Goal: Task Accomplishment & Management: Manage account settings

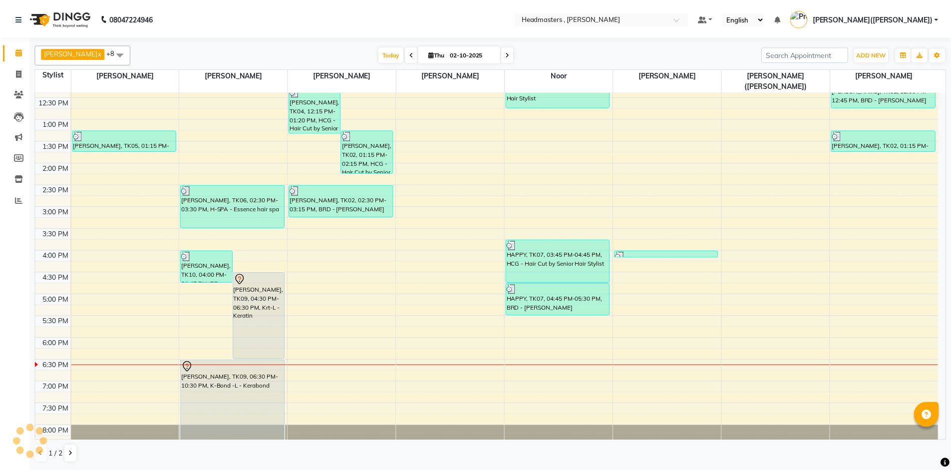
scroll to position [199, 0]
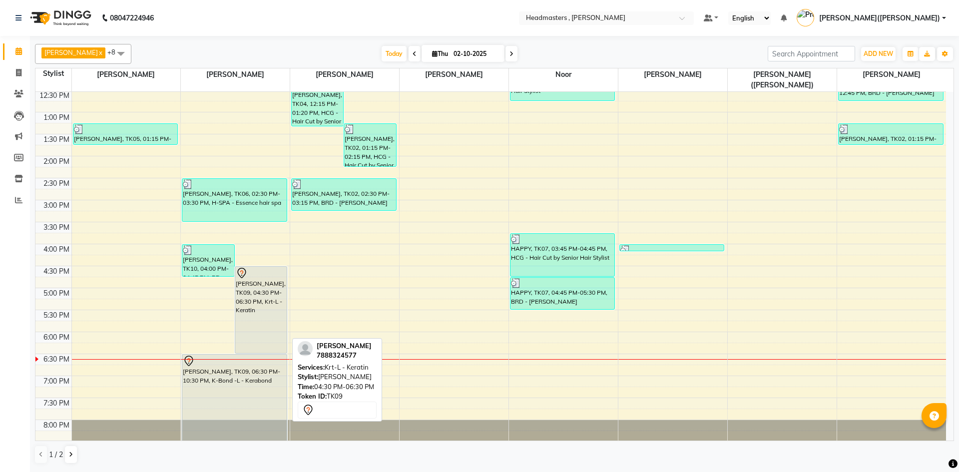
click at [266, 283] on div "[PERSON_NAME], TK09, 04:30 PM-06:30 PM, Krt-L - Keratin" at bounding box center [260, 310] width 51 height 86
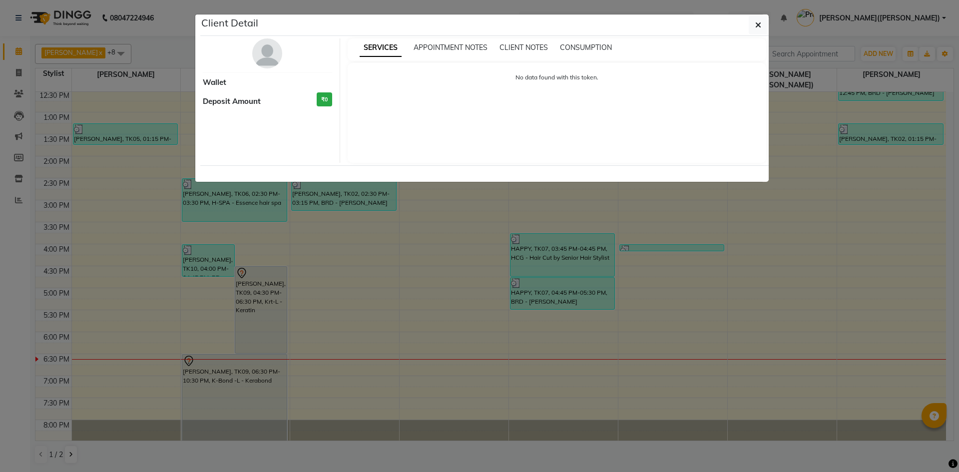
select select "7"
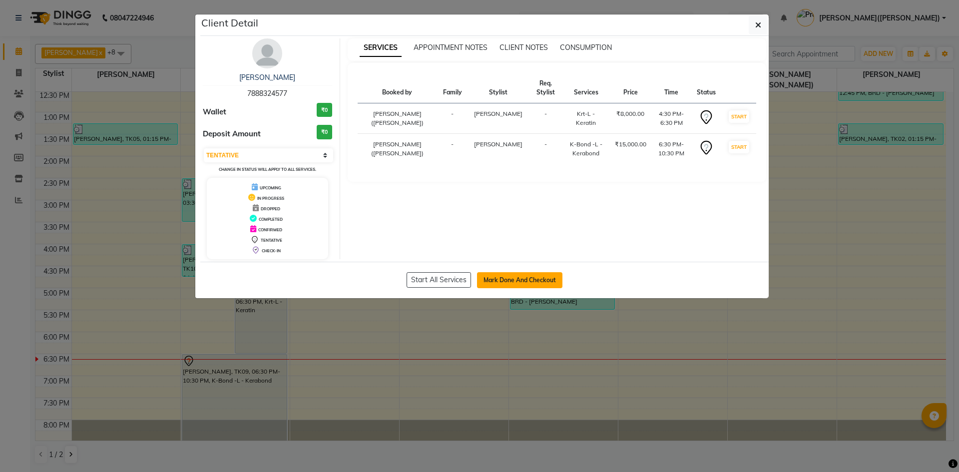
click at [505, 280] on button "Mark Done And Checkout" at bounding box center [519, 280] width 85 height 16
select select "service"
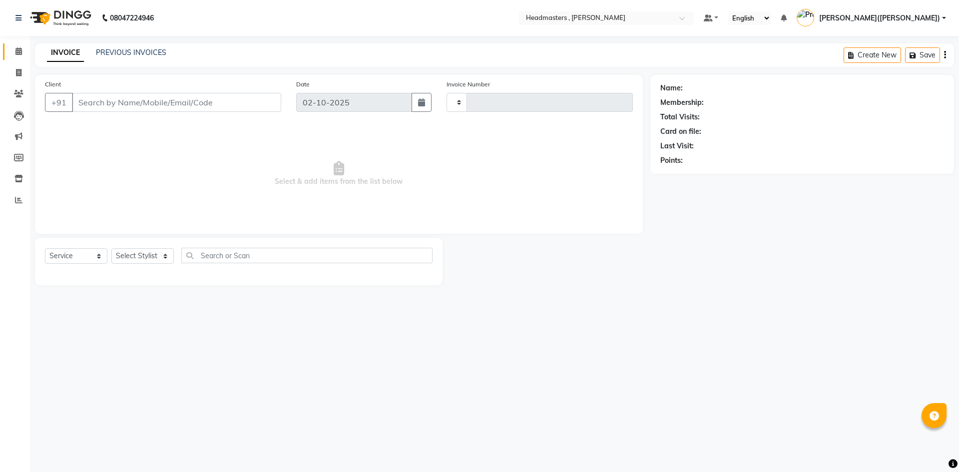
type input "1449"
select select "8566"
type input "7888324577"
select select "86642"
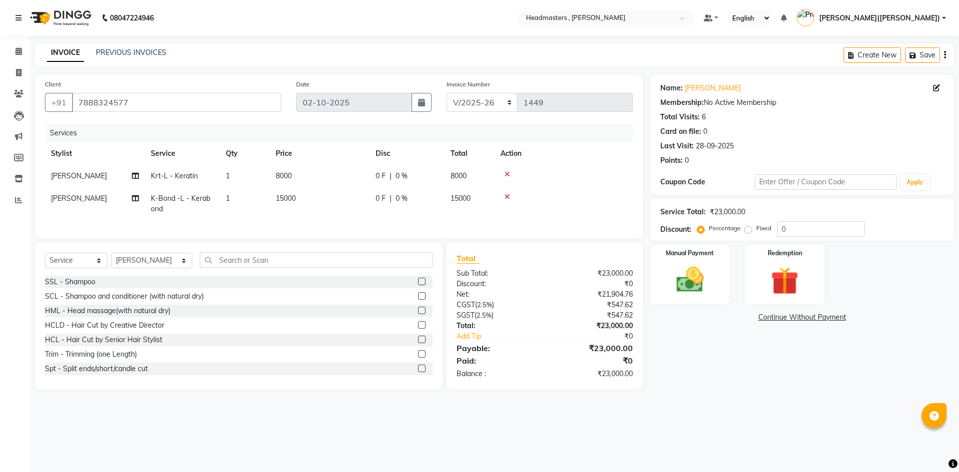
click at [382, 196] on span "0 F" at bounding box center [380, 198] width 10 height 10
select select "86642"
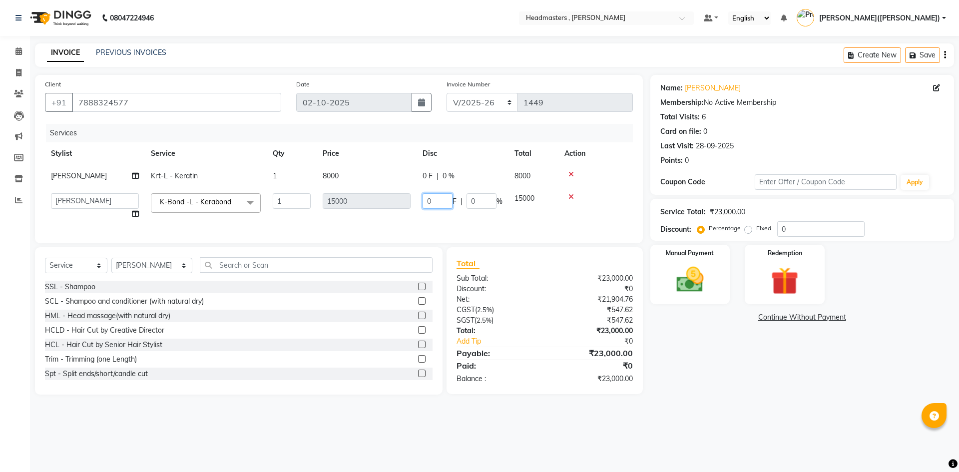
click at [445, 199] on input "0" at bounding box center [437, 200] width 30 height 15
type input "08000"
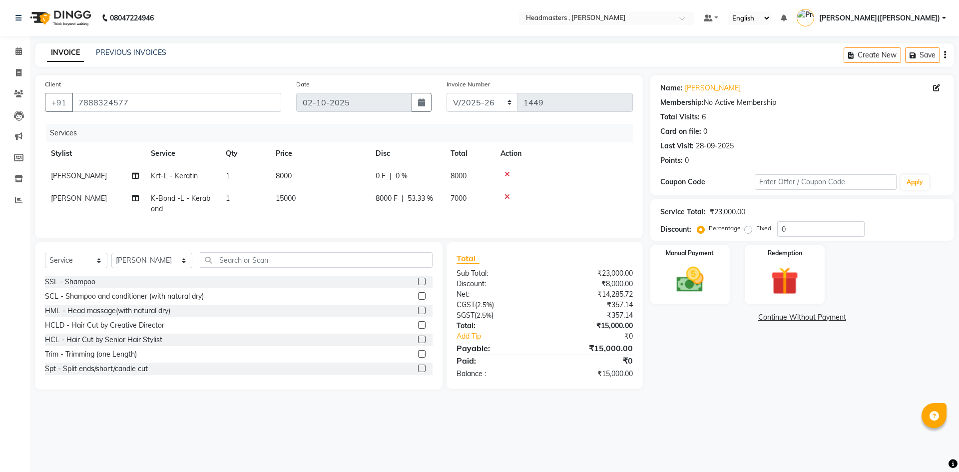
click at [426, 172] on div "0 F | 0 %" at bounding box center [406, 176] width 63 height 10
select select "86642"
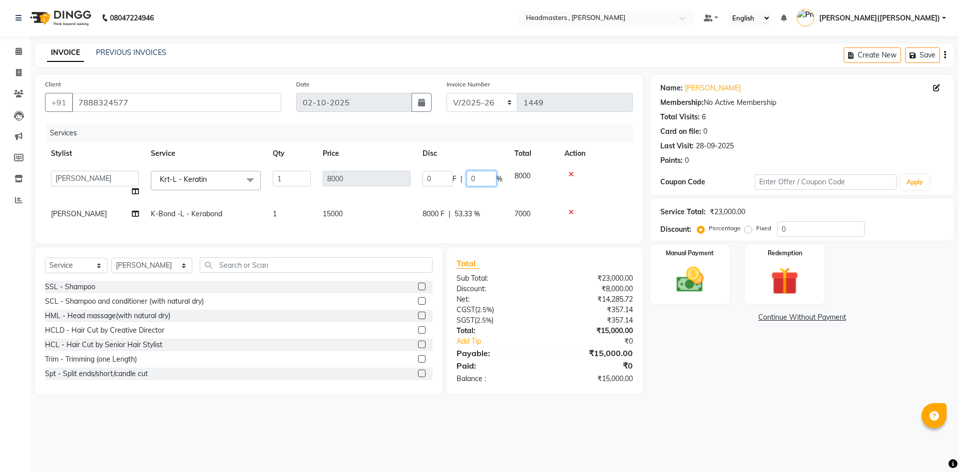
click at [487, 178] on input "0" at bounding box center [481, 178] width 30 height 15
type input "050"
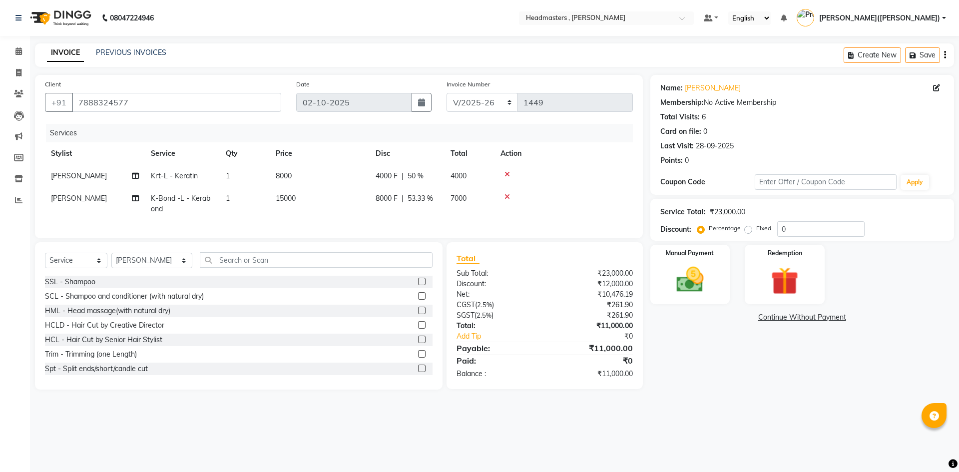
click at [767, 435] on div "08047224946 Select Location × Headmasters , Sri Muktsar Sahib Default Panel My …" at bounding box center [479, 236] width 959 height 472
click at [703, 287] on img at bounding box center [689, 279] width 46 height 33
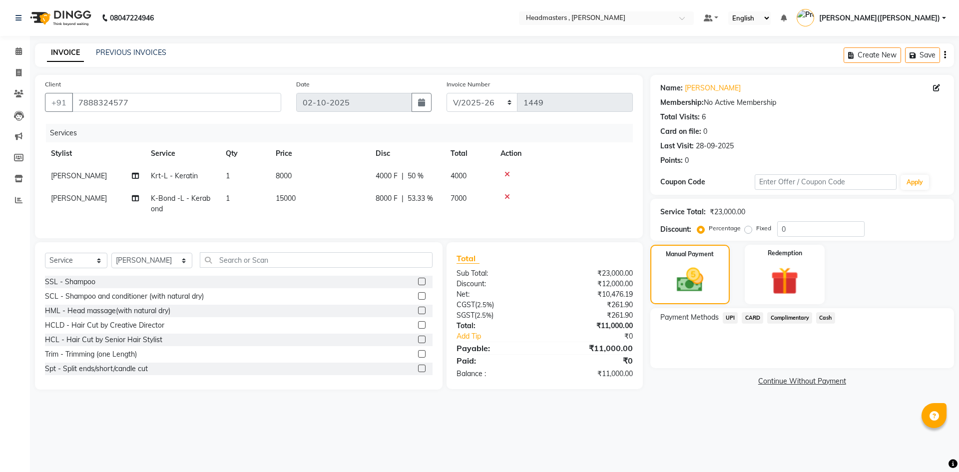
click at [730, 314] on span "UPI" at bounding box center [729, 317] width 15 height 11
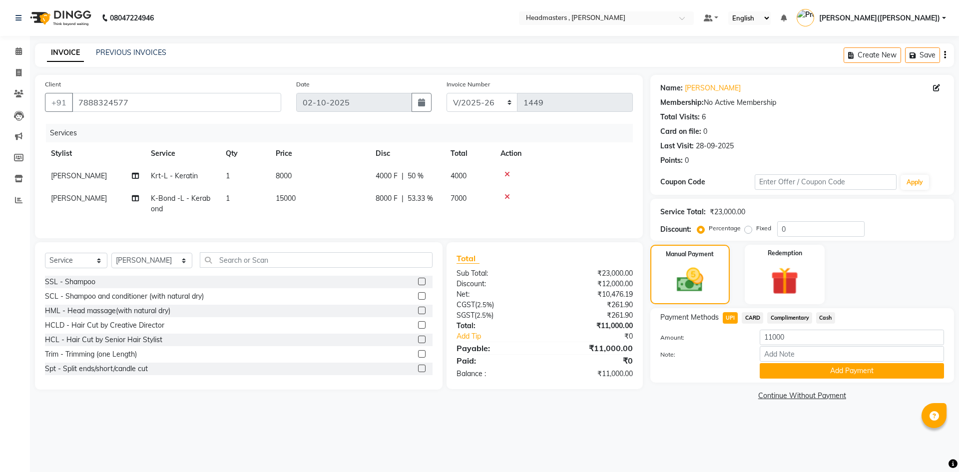
click at [828, 380] on div "Payment Methods UPI CARD Complimentary Cash Amount: 11000 Note: Add Payment" at bounding box center [802, 345] width 304 height 74
click at [838, 375] on button "Add Payment" at bounding box center [851, 370] width 184 height 15
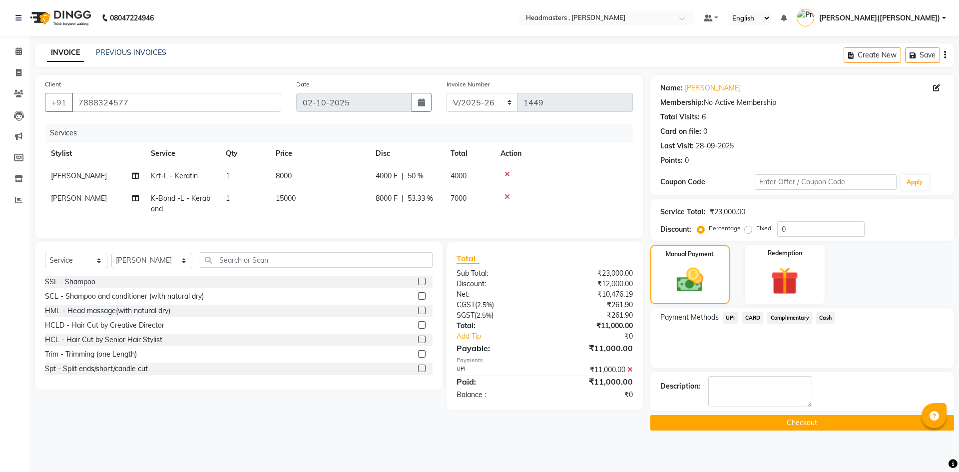
click at [807, 423] on button "Checkout" at bounding box center [802, 422] width 304 height 15
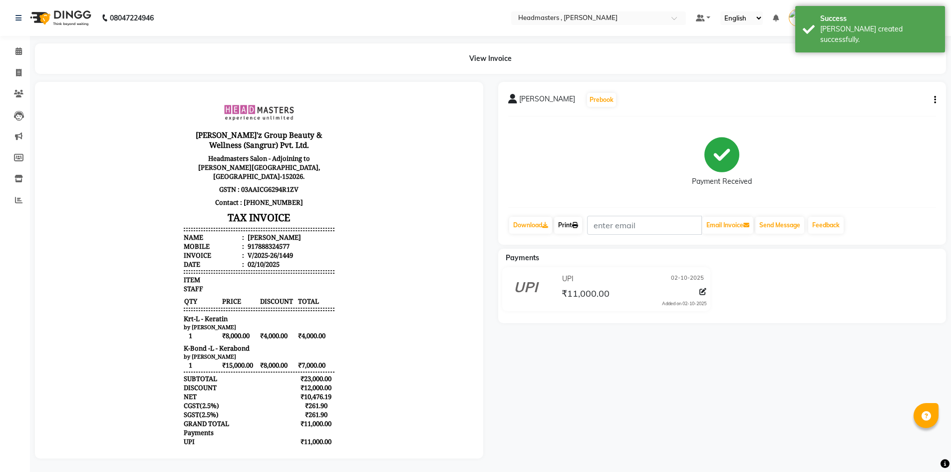
click at [565, 222] on link "Print" at bounding box center [568, 225] width 28 height 17
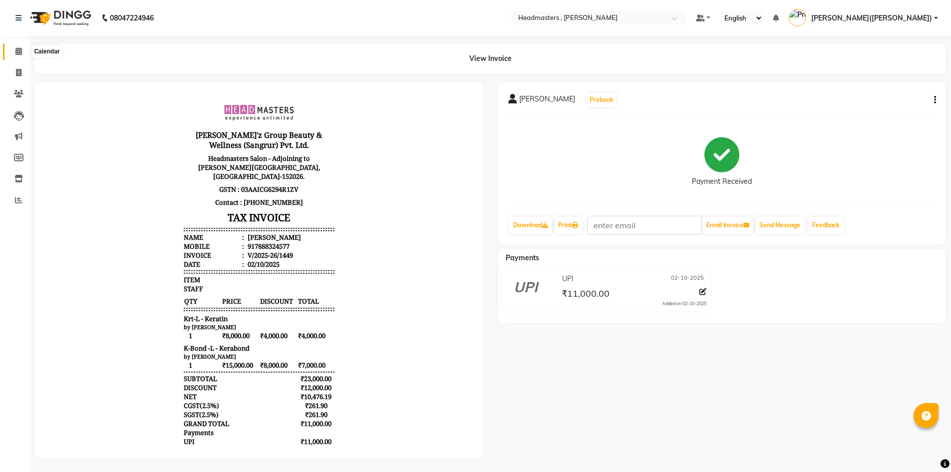
click at [19, 46] on span at bounding box center [18, 51] width 17 height 11
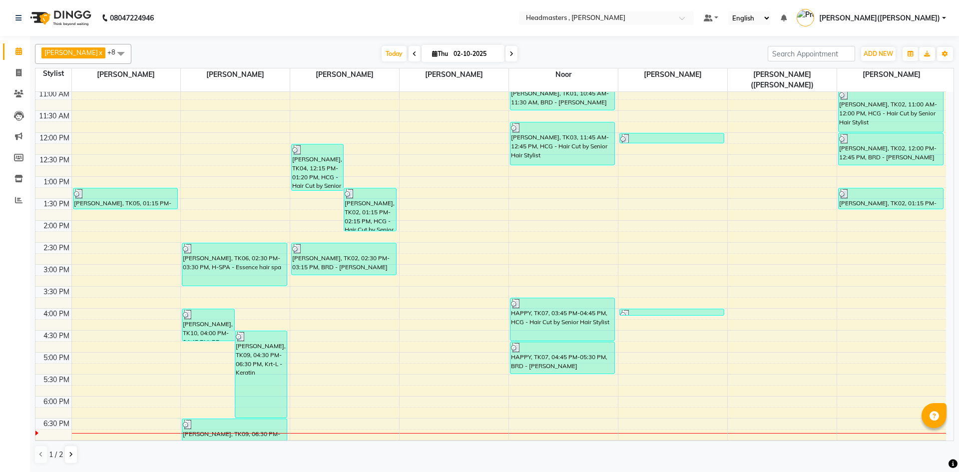
scroll to position [212, 0]
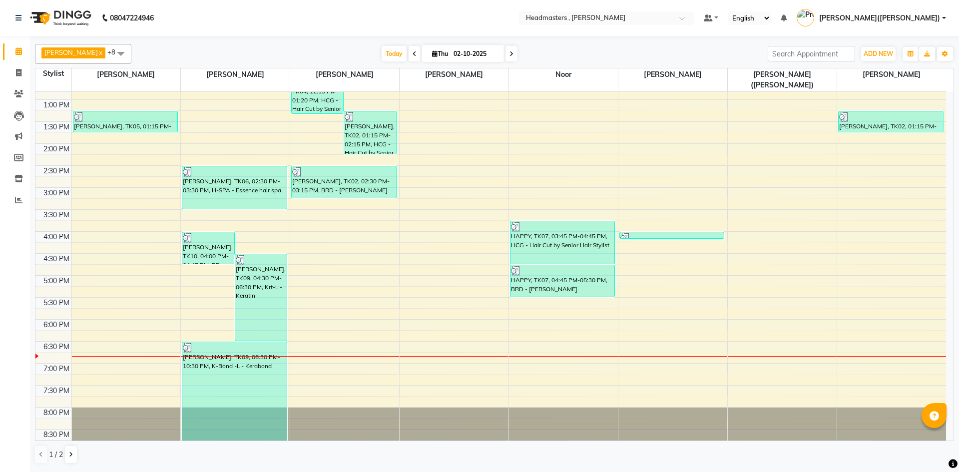
click at [511, 327] on div "8:00 AM 8:30 AM 9:00 AM 9:30 AM 10:00 AM 10:30 AM 11:00 AM 11:30 AM 12:00 PM 12…" at bounding box center [490, 165] width 910 height 571
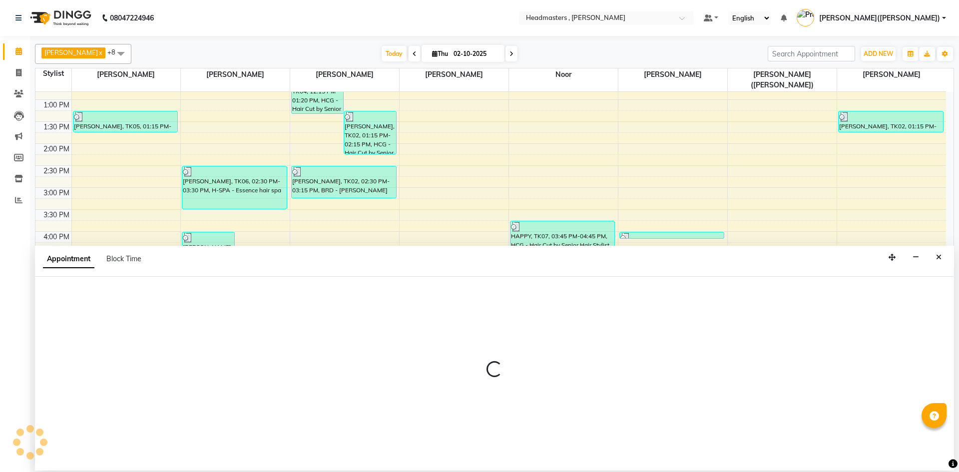
select select "85427"
select select "1095"
select select "tentative"
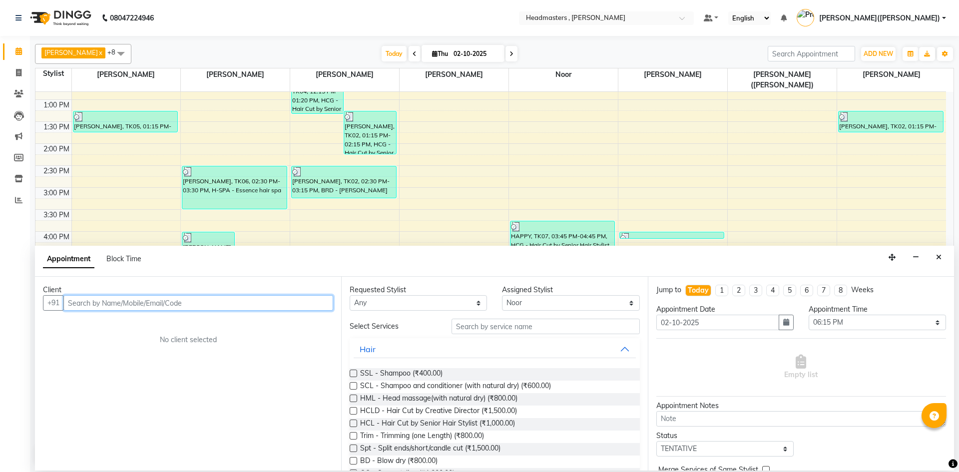
paste input "9592200074"
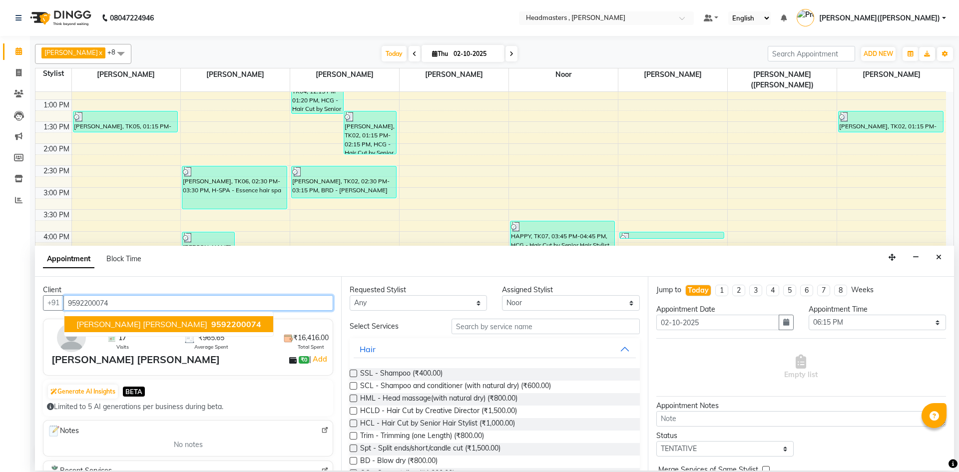
type input "9592200074"
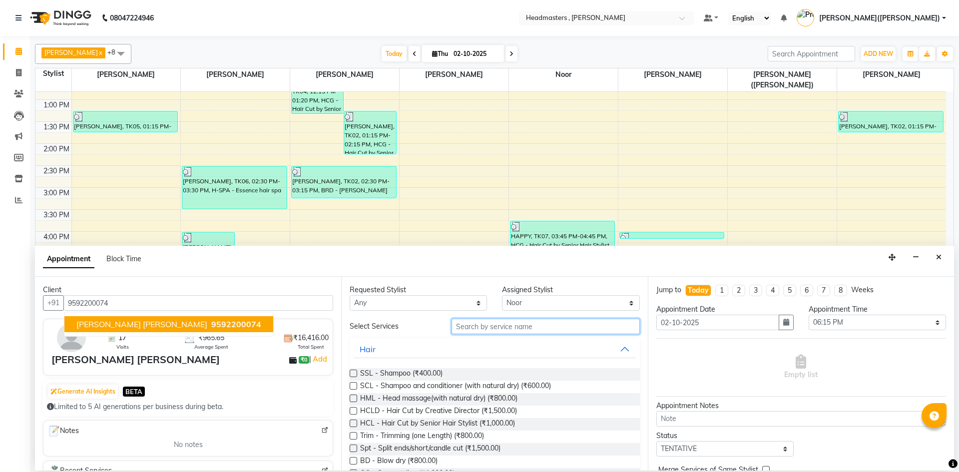
click at [500, 329] on input "text" at bounding box center [545, 326] width 188 height 15
type input "H"
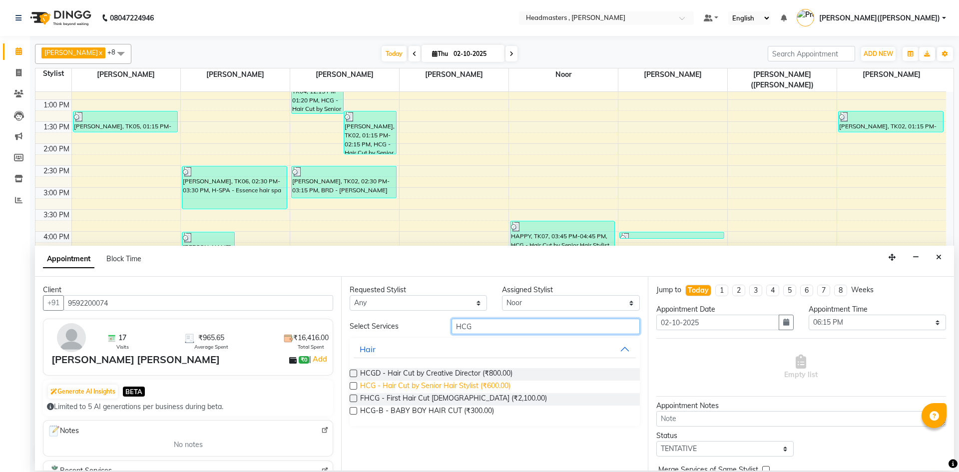
type input "HCG"
click at [463, 383] on span "HCG - Hair Cut by Senior Hair Stylist (₹600.00)" at bounding box center [435, 386] width 150 height 12
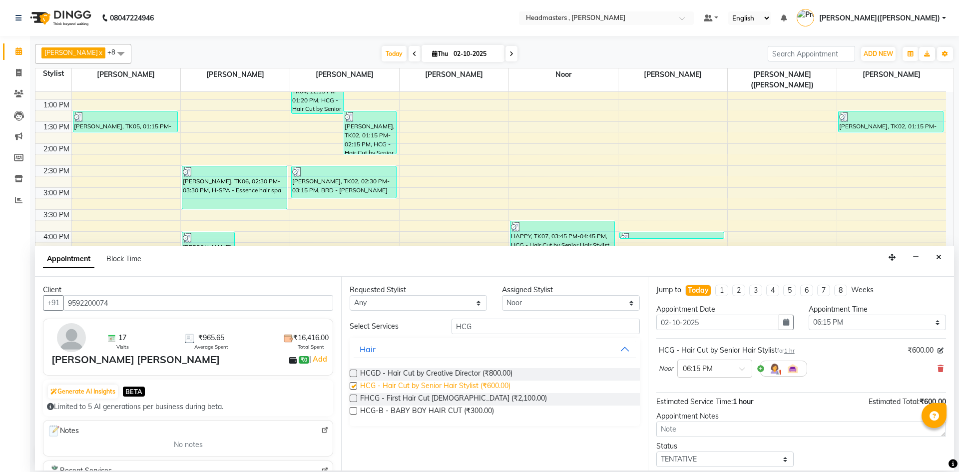
checkbox input "false"
click at [487, 322] on input "HCG" at bounding box center [545, 326] width 188 height 15
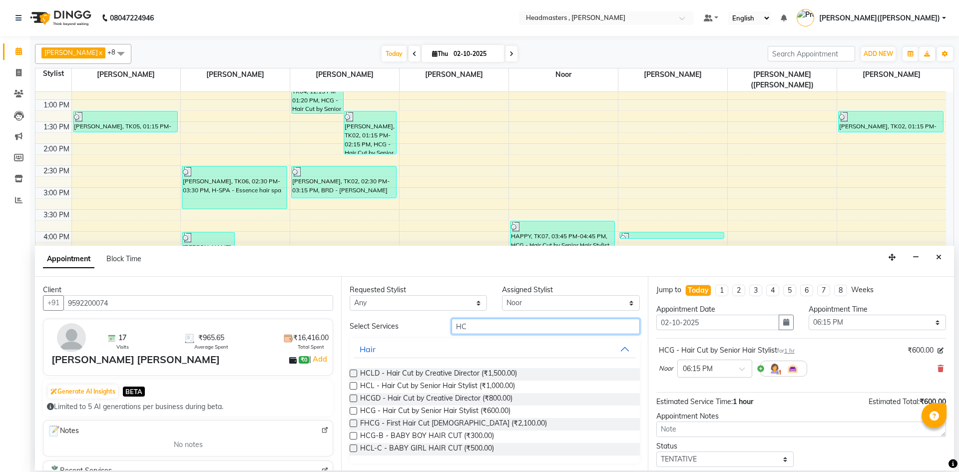
type input "H"
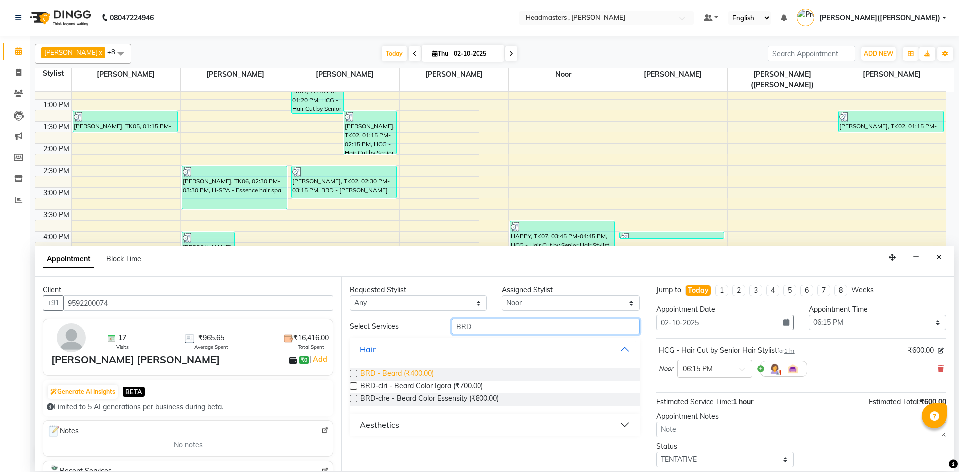
type input "BRD"
click at [423, 371] on span "BRD - Beard (₹400.00)" at bounding box center [396, 374] width 73 height 12
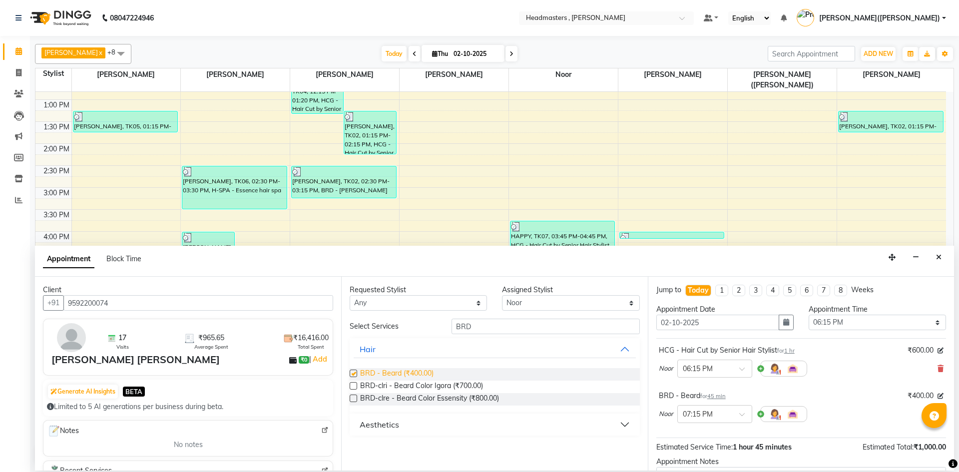
checkbox input "false"
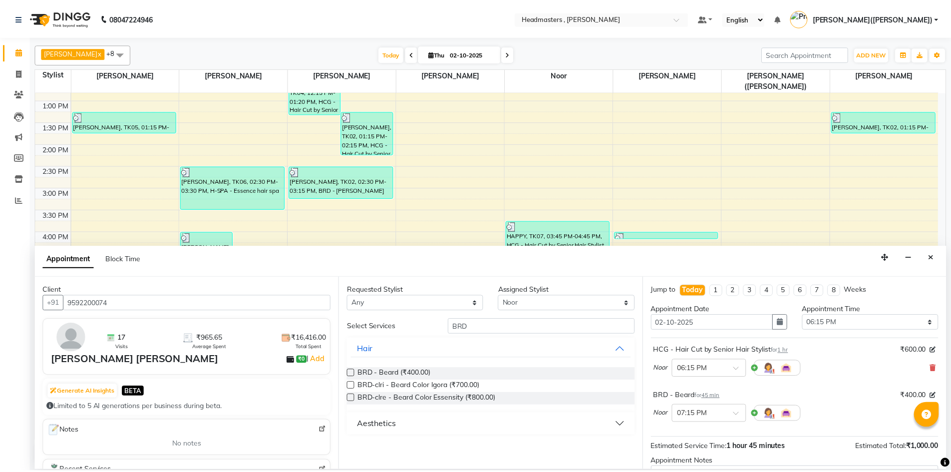
scroll to position [88, 0]
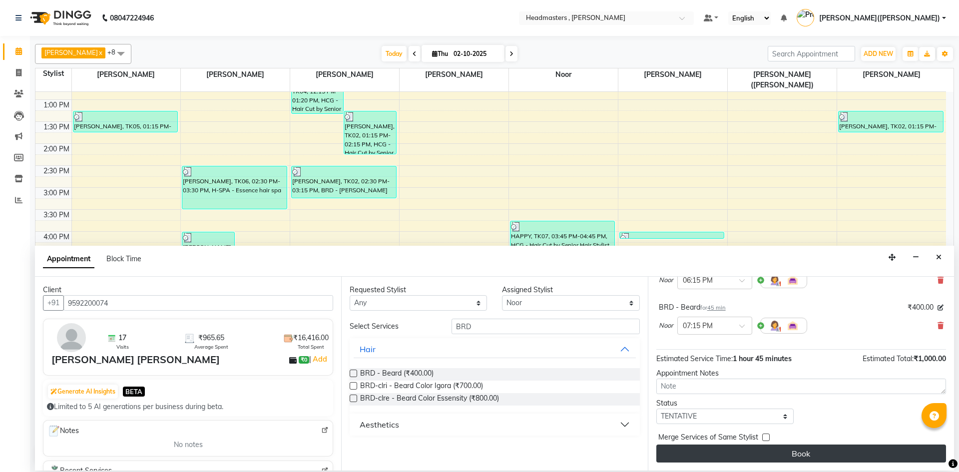
click at [817, 454] on button "Book" at bounding box center [801, 453] width 290 height 18
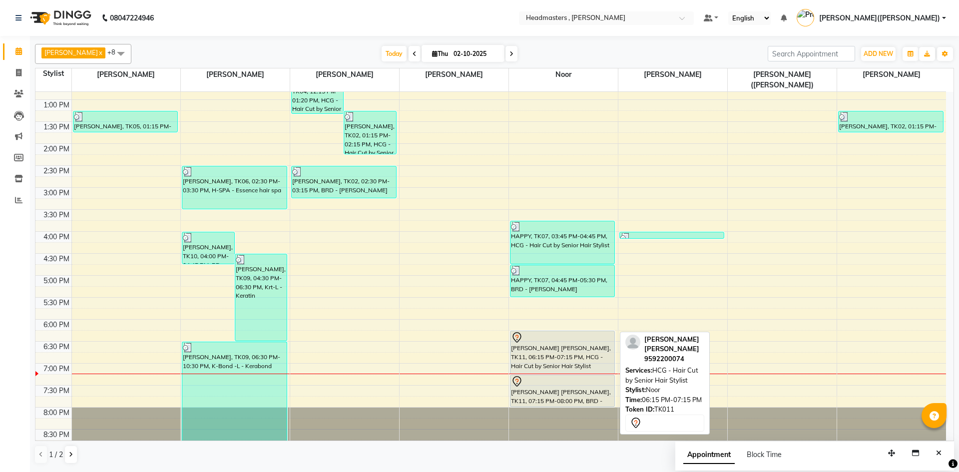
click at [536, 355] on div "[PERSON_NAME] [PERSON_NAME], TK11, 06:15 PM-07:15 PM, HCG - Hair Cut by Senior …" at bounding box center [562, 352] width 104 height 42
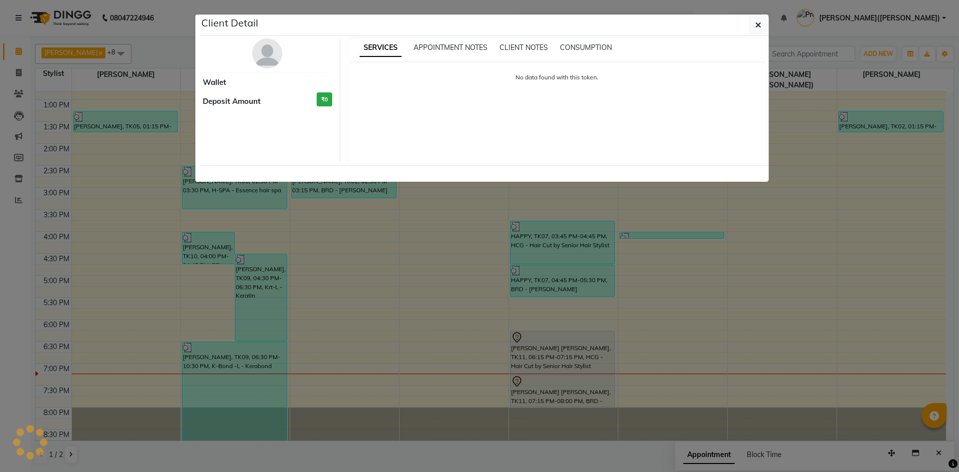
select select "7"
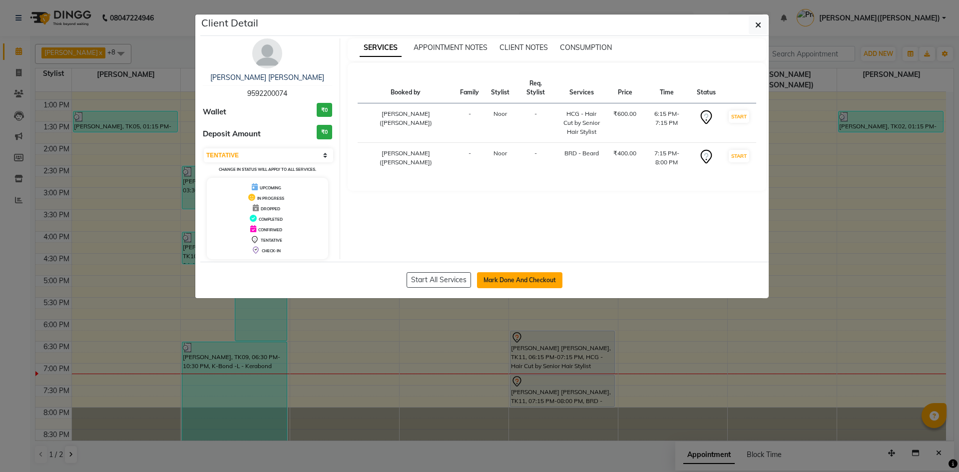
click at [520, 280] on button "Mark Done And Checkout" at bounding box center [519, 280] width 85 height 16
select select "service"
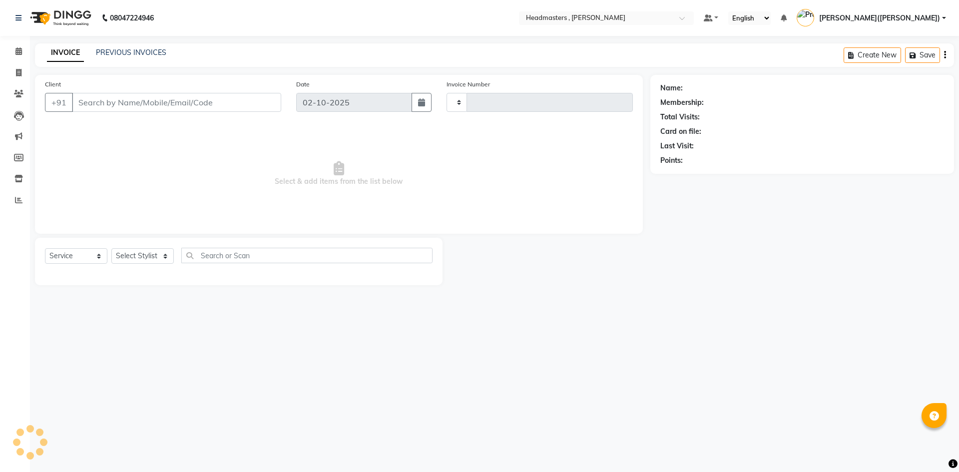
type input "1450"
select select "8566"
type input "9592200074"
select select "85427"
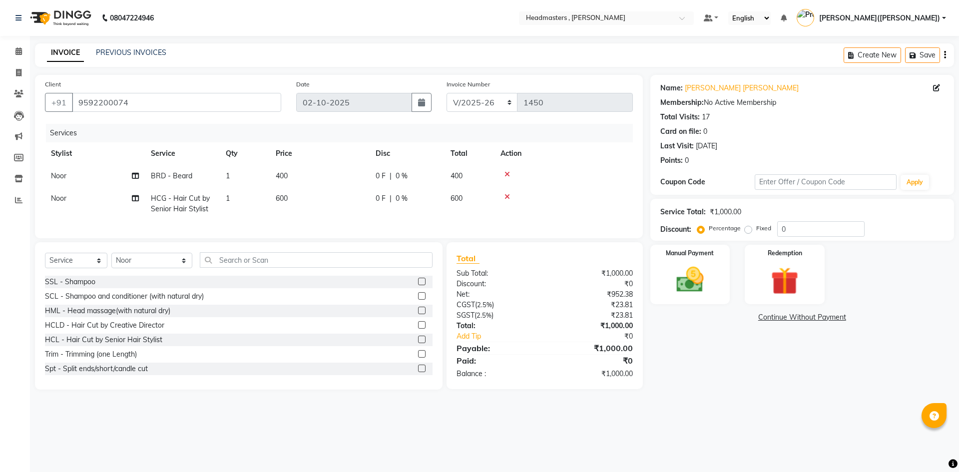
click at [806, 221] on div "Service Total: ₹1,000.00 Discount: Percentage Fixed 0" at bounding box center [802, 220] width 284 height 34
click at [806, 228] on input "0" at bounding box center [820, 228] width 87 height 15
type input "050"
click at [680, 266] on img at bounding box center [689, 279] width 46 height 33
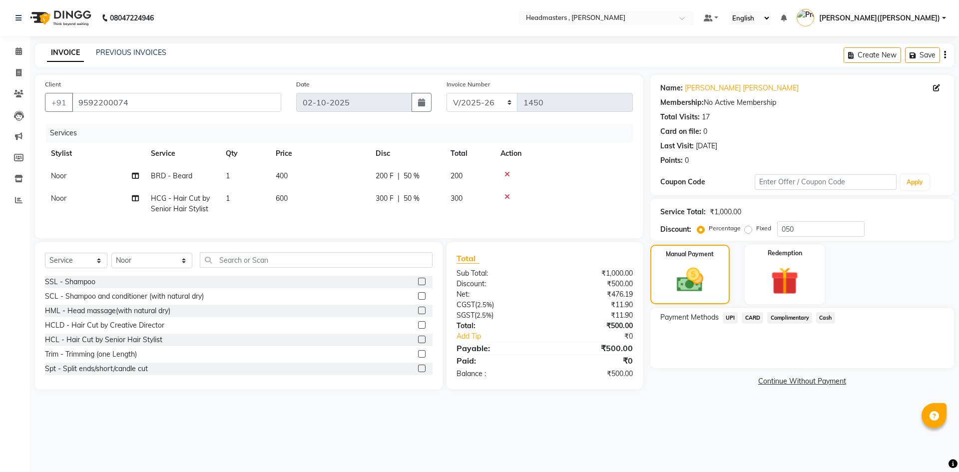
click at [825, 318] on span "Cash" at bounding box center [825, 317] width 19 height 11
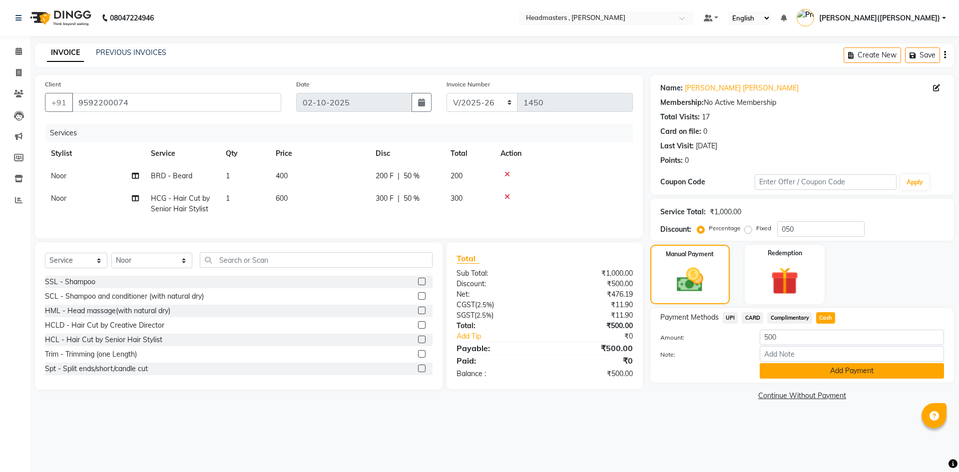
click at [821, 372] on button "Add Payment" at bounding box center [851, 370] width 184 height 15
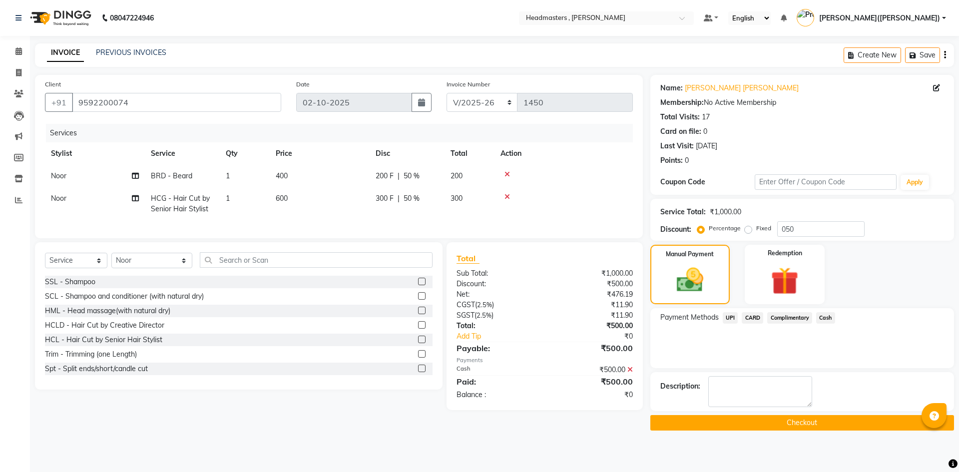
click at [814, 421] on button "Checkout" at bounding box center [802, 422] width 304 height 15
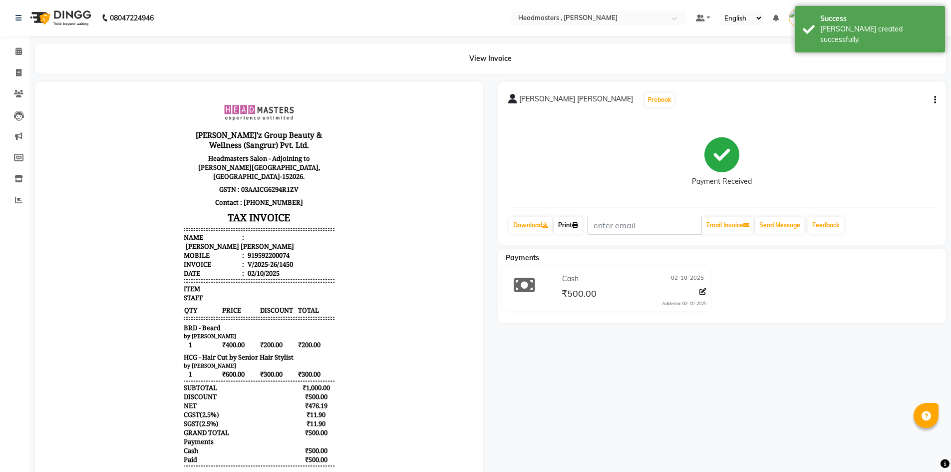
click at [573, 222] on link "Print" at bounding box center [568, 225] width 28 height 17
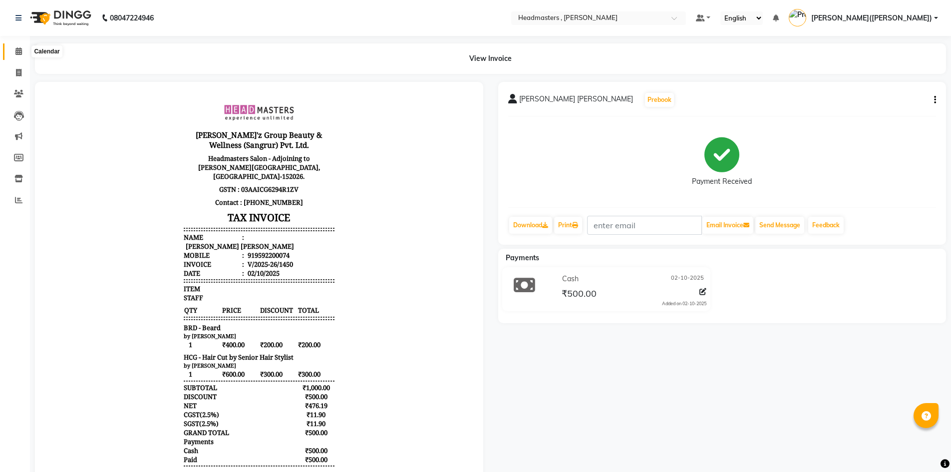
click at [18, 50] on icon at bounding box center [18, 50] width 6 height 7
